Goal: Browse casually: Explore the website without a specific task or goal

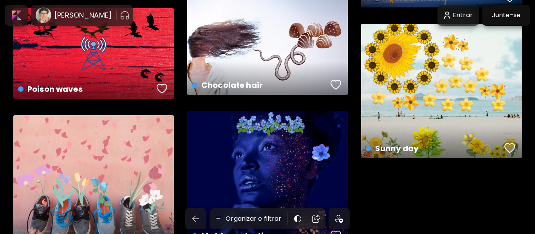
scroll to position [5806, 0]
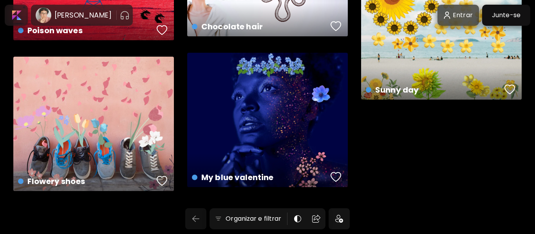
click at [198, 222] on img "button" at bounding box center [195, 219] width 9 height 9
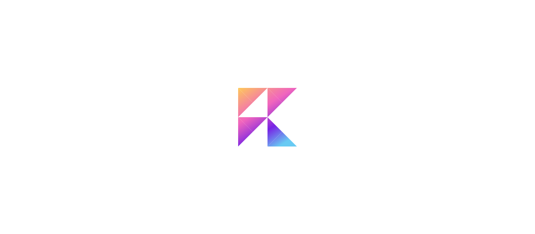
scroll to position [1212, 0]
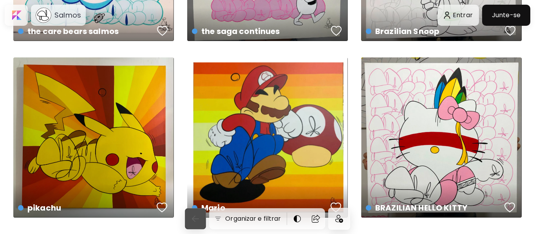
click at [198, 222] on img "button" at bounding box center [195, 219] width 9 height 9
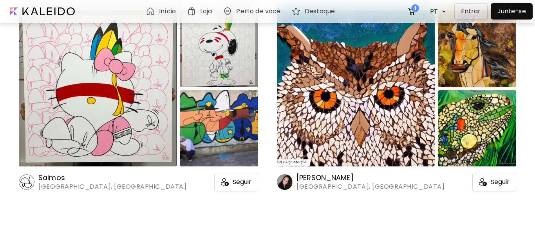
click at [160, 13] on h6 "Início" at bounding box center [167, 11] width 17 height 6
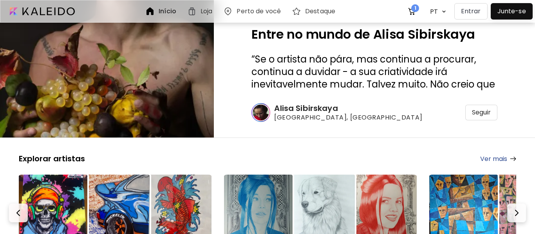
scroll to position [132, 0]
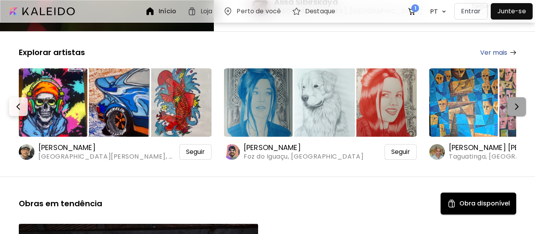
click at [520, 109] on img "button" at bounding box center [516, 106] width 9 height 9
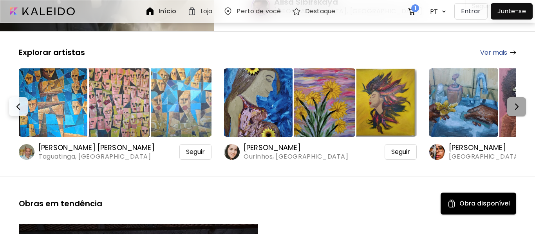
click at [520, 109] on img "button" at bounding box center [516, 106] width 9 height 9
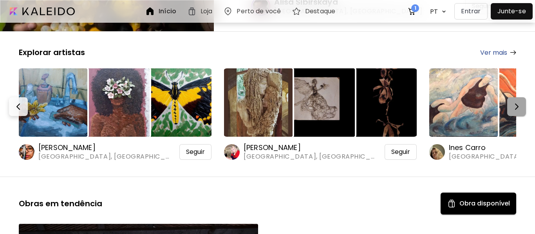
click at [520, 109] on img "button" at bounding box center [516, 106] width 9 height 9
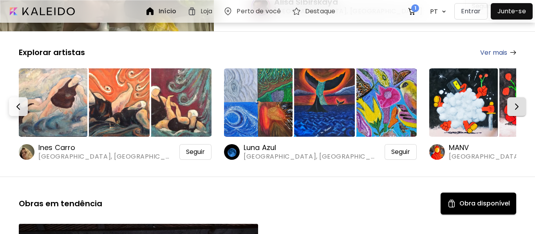
click at [520, 109] on img "button" at bounding box center [516, 106] width 9 height 9
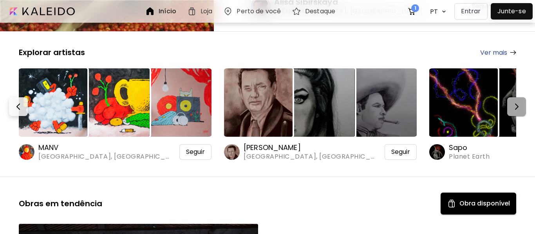
click at [520, 109] on img "button" at bounding box center [516, 106] width 9 height 9
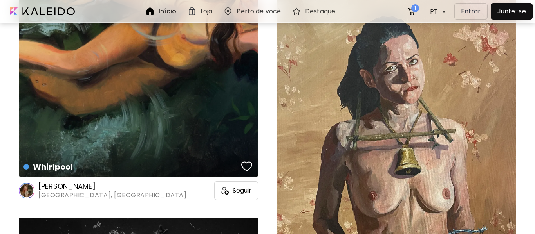
scroll to position [8248, 0]
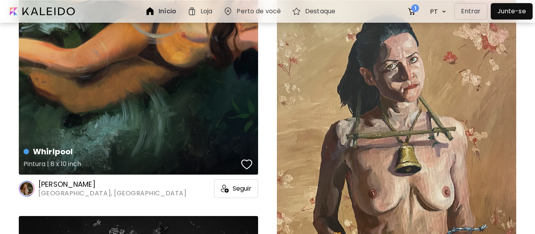
click at [157, 72] on div "Whirlpool Pintura | 8 x 10 inch" at bounding box center [138, 25] width 239 height 299
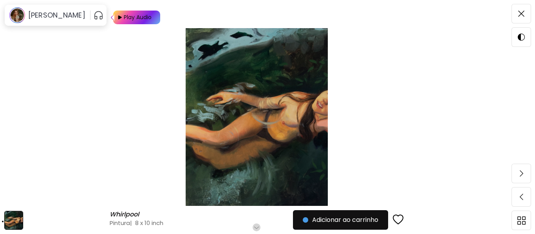
scroll to position [77, 0]
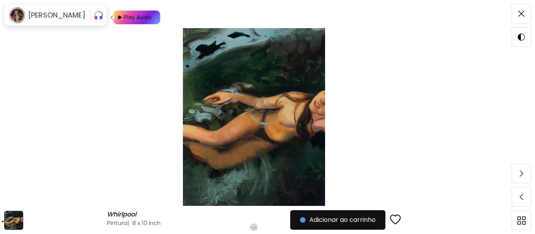
click at [256, 226] on h6 "Role para mais" at bounding box center [254, 228] width 40 height 6
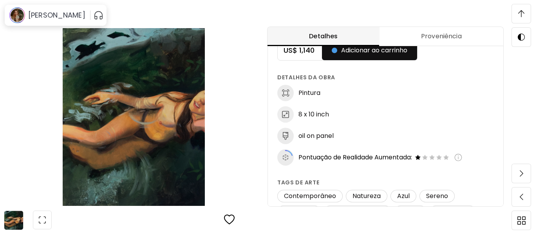
scroll to position [0, 0]
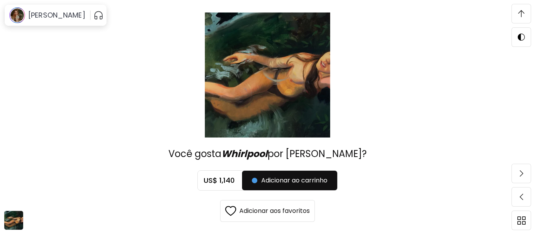
click at [520, 10] on img at bounding box center [521, 13] width 6 height 7
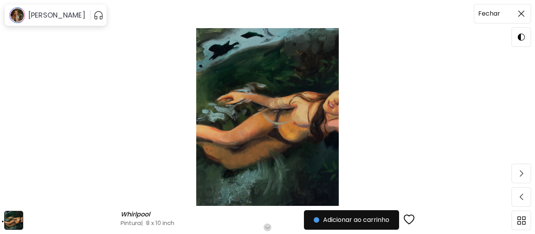
click at [491, 14] on h6 "Fechar" at bounding box center [489, 14] width 22 height 10
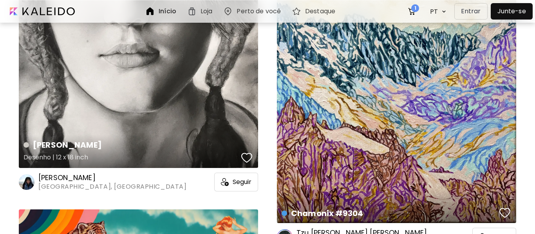
click at [150, 74] on div "[PERSON_NAME] | 12 x 18 inch" at bounding box center [138, 5] width 239 height 328
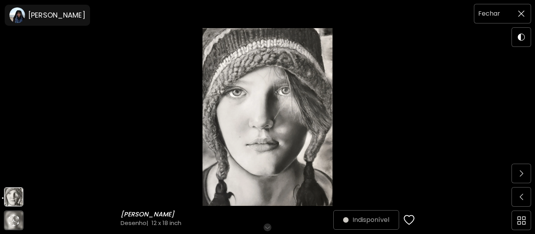
click at [518, 15] on img at bounding box center [521, 14] width 6 height 6
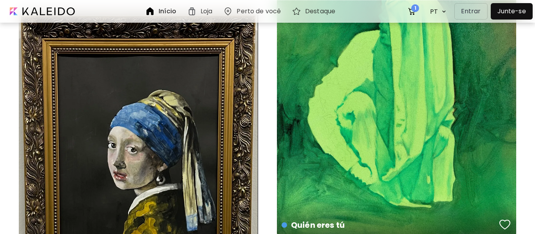
scroll to position [1842, 0]
